Goal: Find specific page/section: Find specific page/section

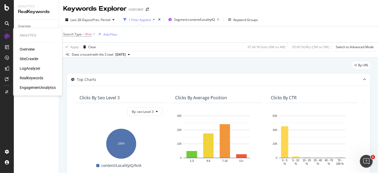
click at [31, 58] on div "SiteCrawler" at bounding box center [29, 58] width 19 height 5
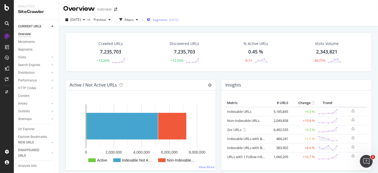
click at [168, 20] on span "Segments" at bounding box center [160, 20] width 15 height 5
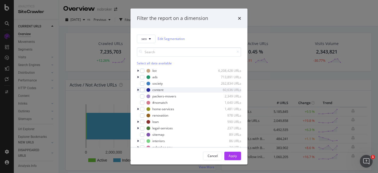
click at [137, 90] on icon "modal" at bounding box center [138, 89] width 2 height 3
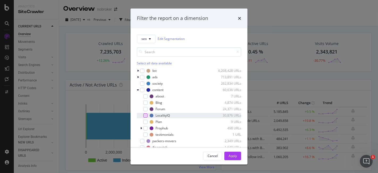
click at [144, 116] on div "modal" at bounding box center [145, 115] width 4 height 4
click at [231, 156] on div "Apply" at bounding box center [233, 155] width 8 height 5
